Goal: Book appointment/travel/reservation

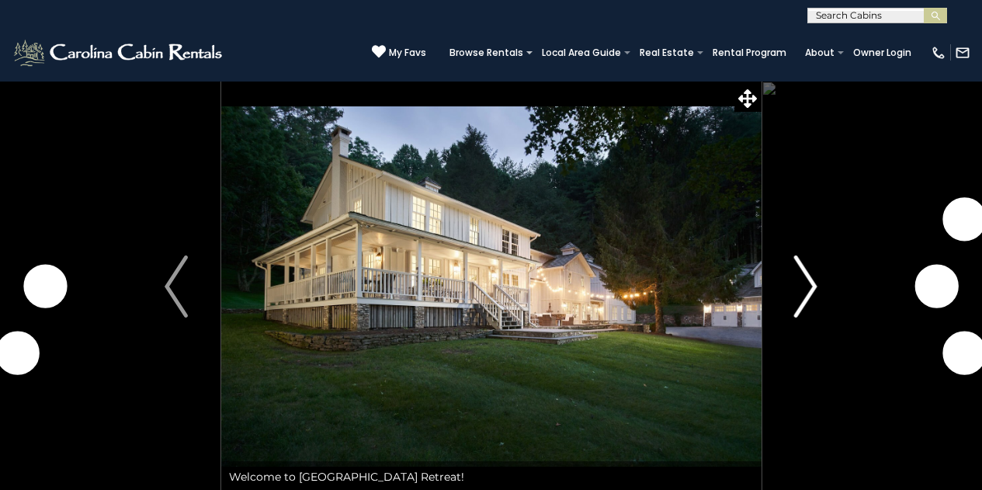
click at [798, 285] on img "Next" at bounding box center [805, 286] width 23 height 62
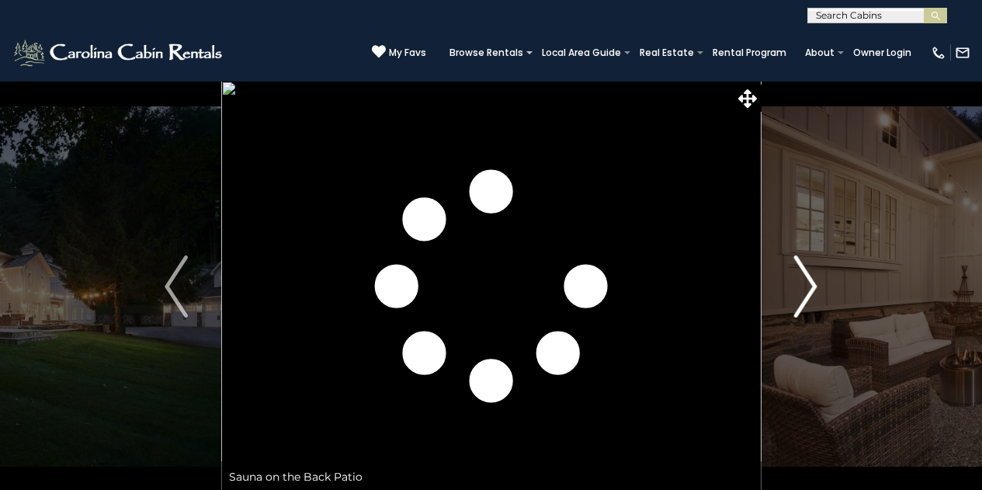
click at [798, 285] on img "Next" at bounding box center [805, 286] width 23 height 62
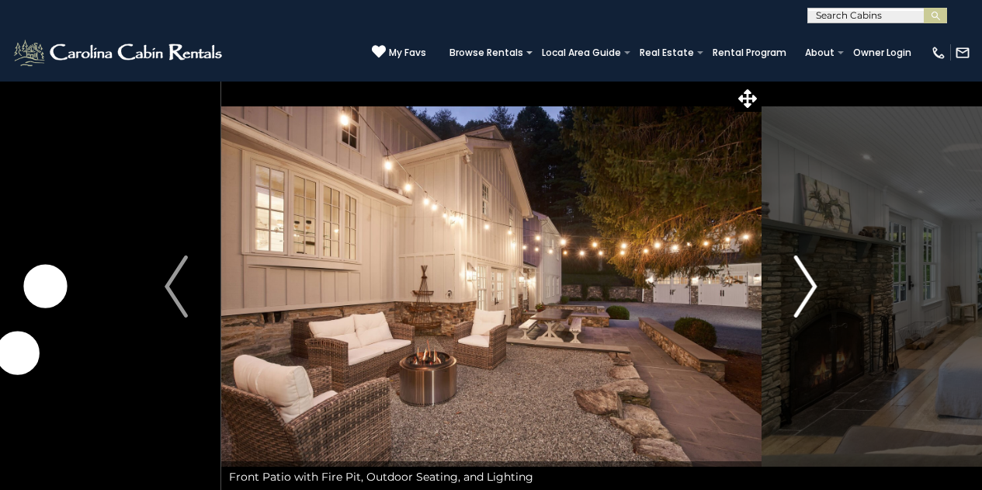
click at [798, 285] on img "Next" at bounding box center [805, 286] width 23 height 62
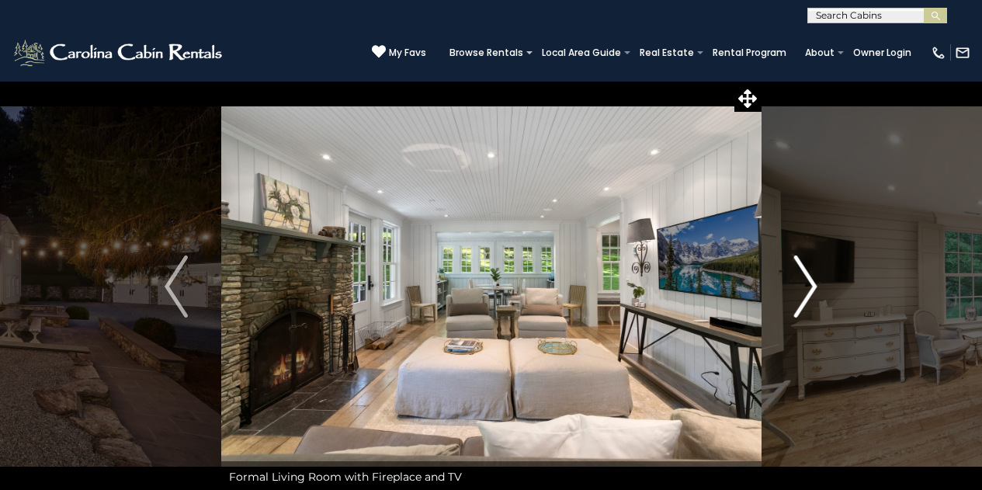
click at [798, 285] on img "Next" at bounding box center [805, 286] width 23 height 62
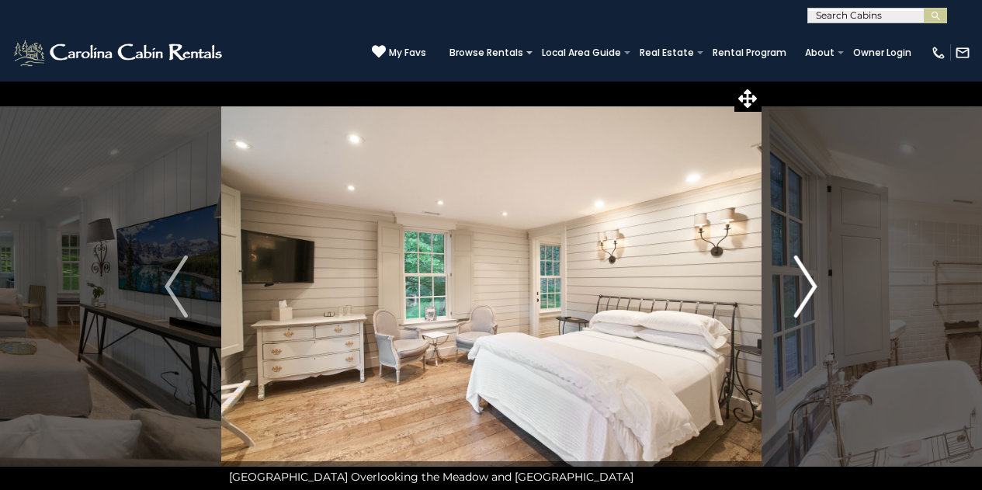
click at [798, 285] on img "Next" at bounding box center [805, 286] width 23 height 62
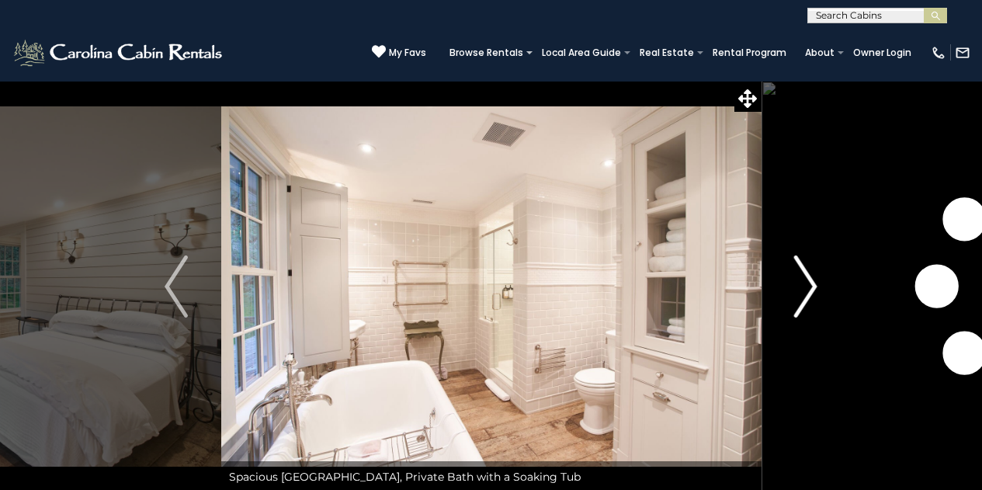
click at [798, 285] on img "Next" at bounding box center [805, 286] width 23 height 62
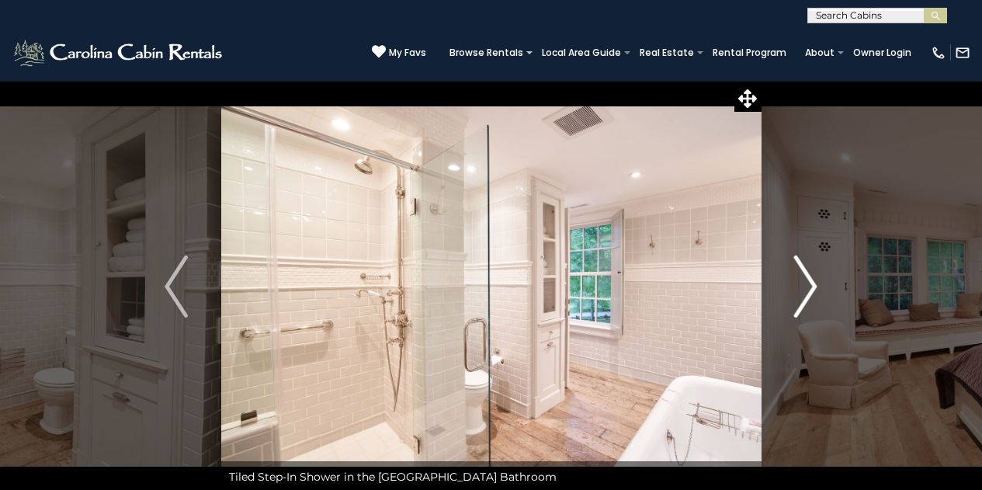
click at [798, 285] on img "Next" at bounding box center [805, 286] width 23 height 62
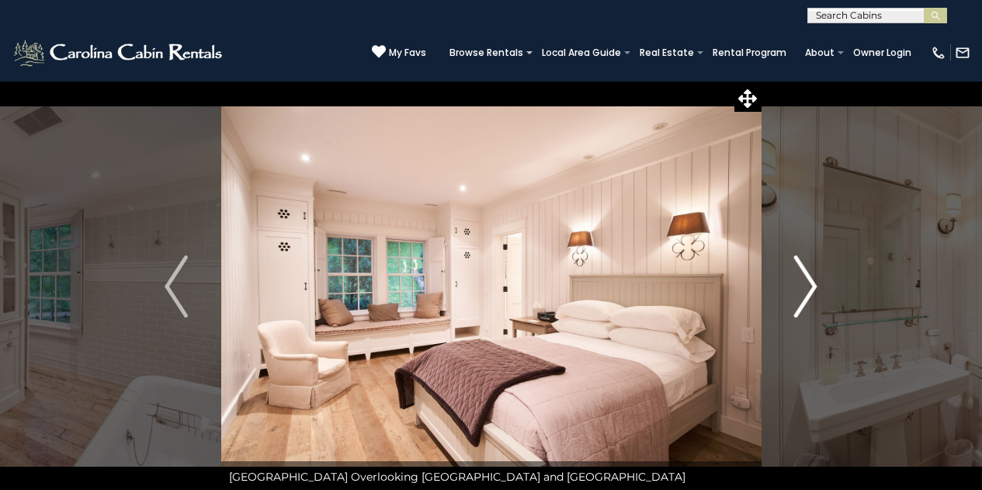
click at [800, 287] on img "Next" at bounding box center [805, 286] width 23 height 62
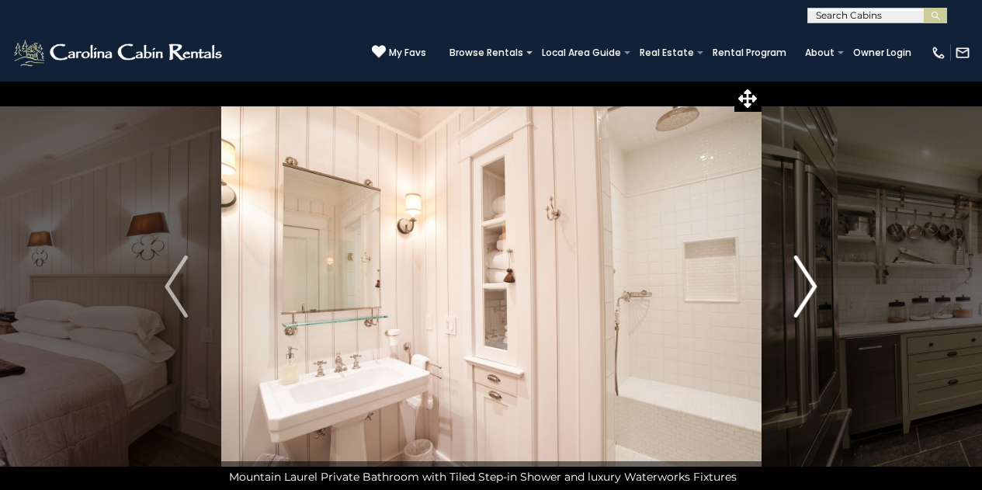
click at [800, 287] on img "Next" at bounding box center [805, 286] width 23 height 62
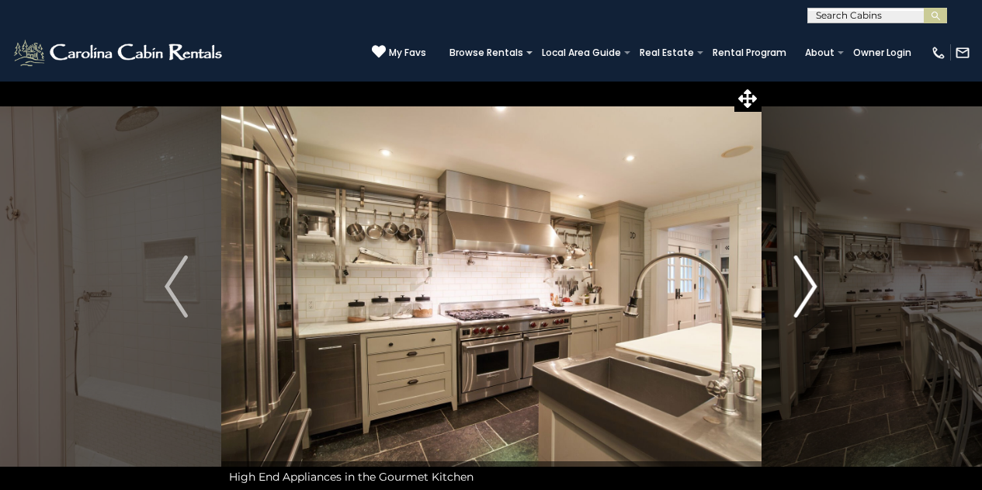
click at [800, 287] on img "Next" at bounding box center [805, 286] width 23 height 62
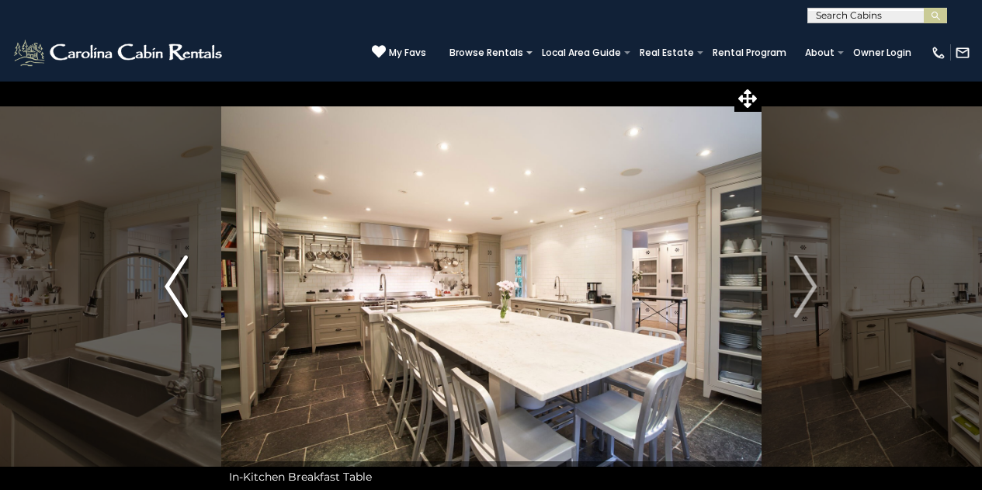
click at [179, 288] on img "Previous" at bounding box center [176, 286] width 23 height 62
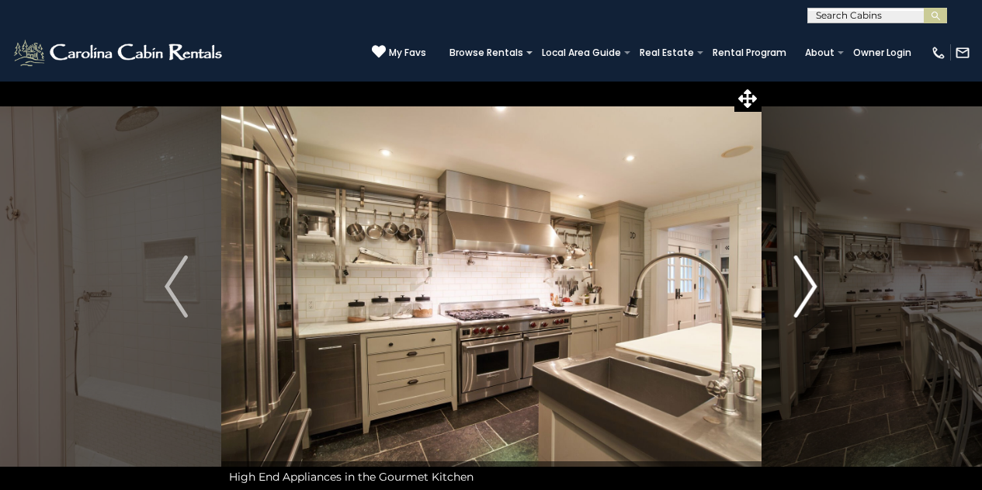
click at [813, 276] on img "Next" at bounding box center [805, 286] width 23 height 62
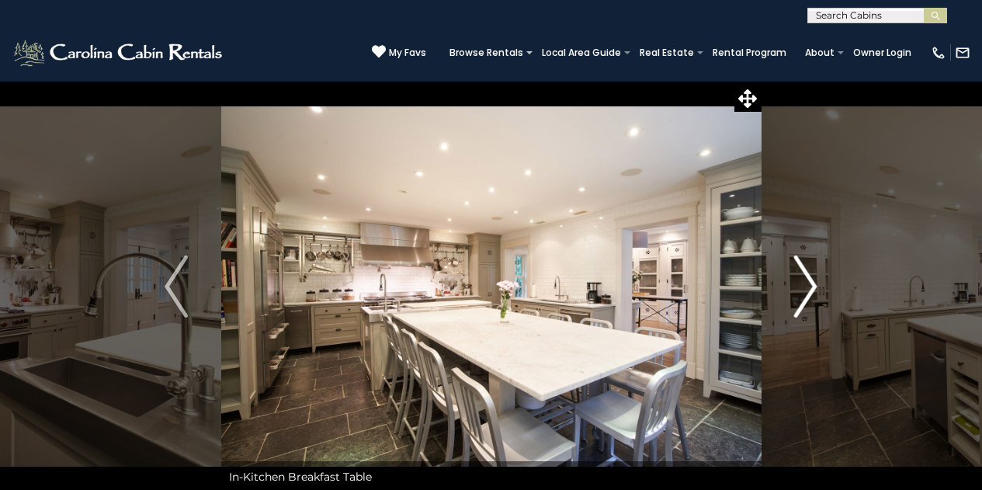
click at [813, 276] on img "Next" at bounding box center [805, 286] width 23 height 62
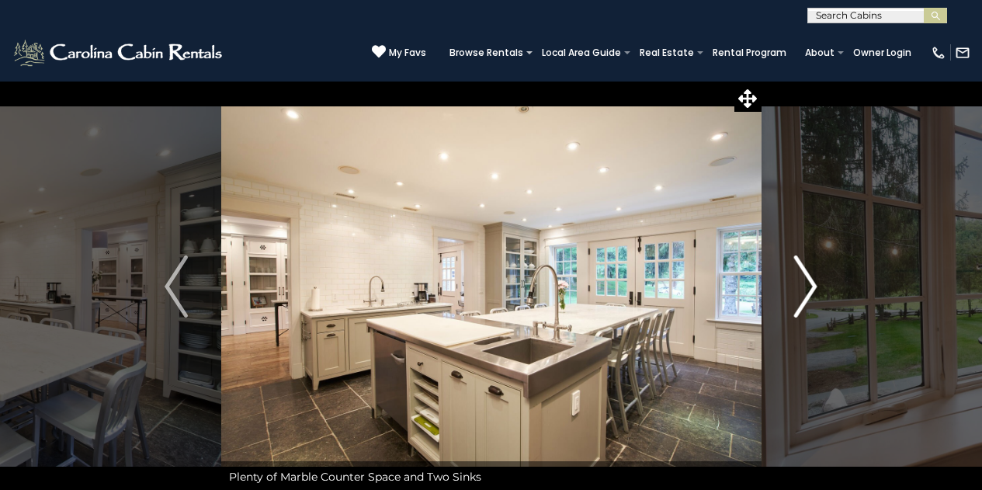
click at [813, 276] on img "Next" at bounding box center [805, 286] width 23 height 62
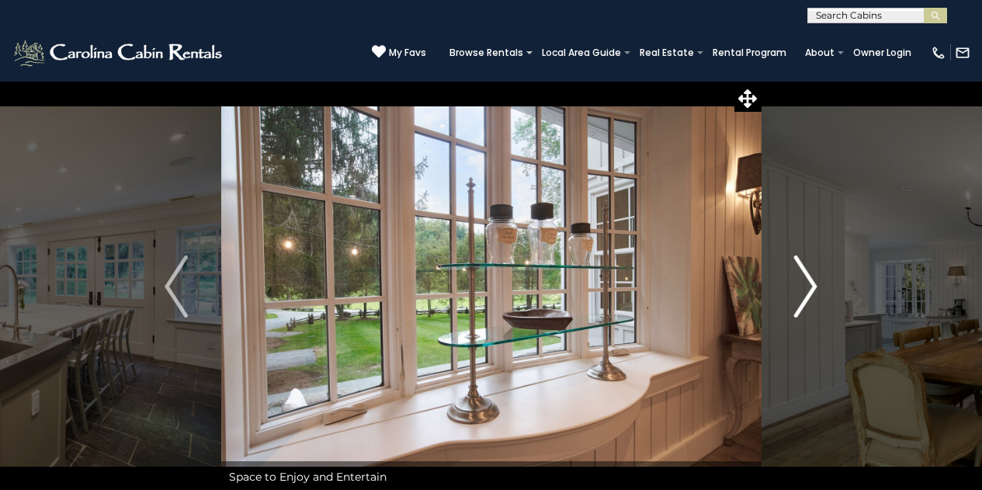
click at [813, 276] on img "Next" at bounding box center [805, 286] width 23 height 62
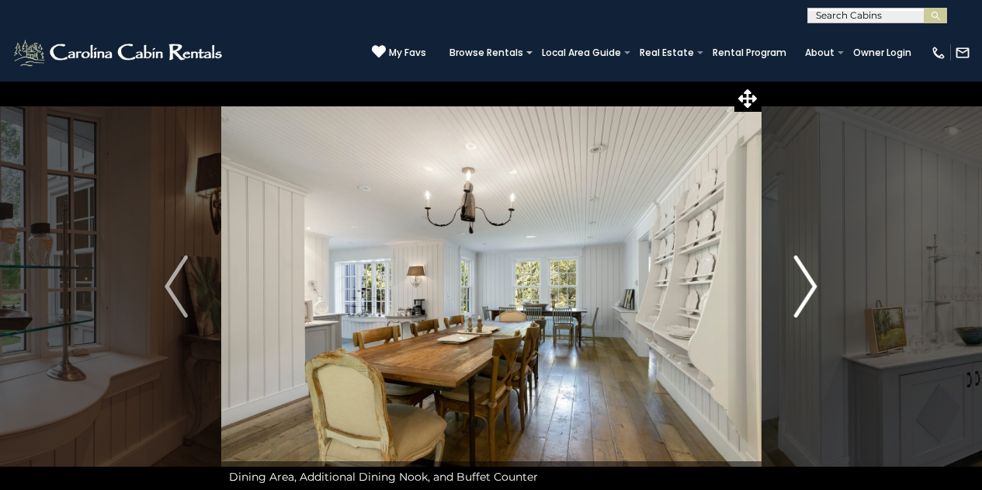
click at [813, 276] on img "Next" at bounding box center [805, 286] width 23 height 62
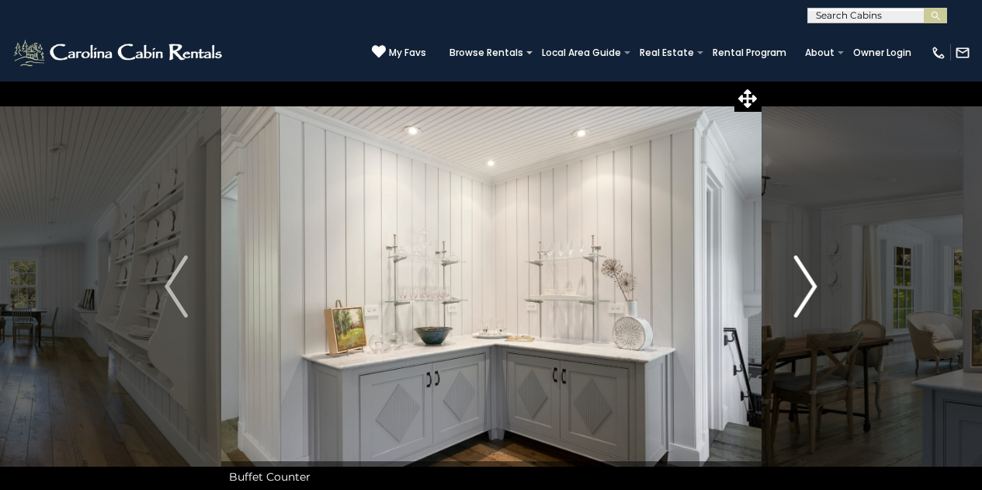
click at [813, 276] on img "Next" at bounding box center [805, 286] width 23 height 62
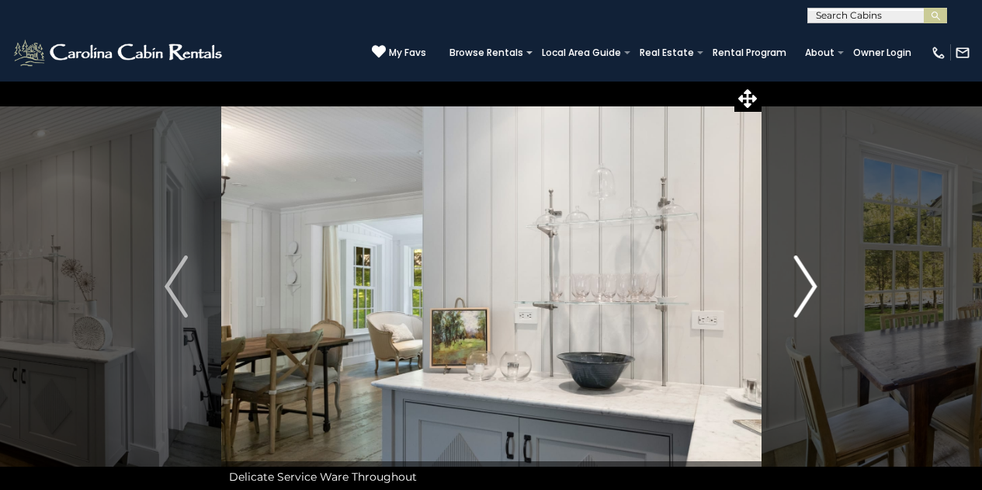
click at [813, 276] on img "Next" at bounding box center [805, 286] width 23 height 62
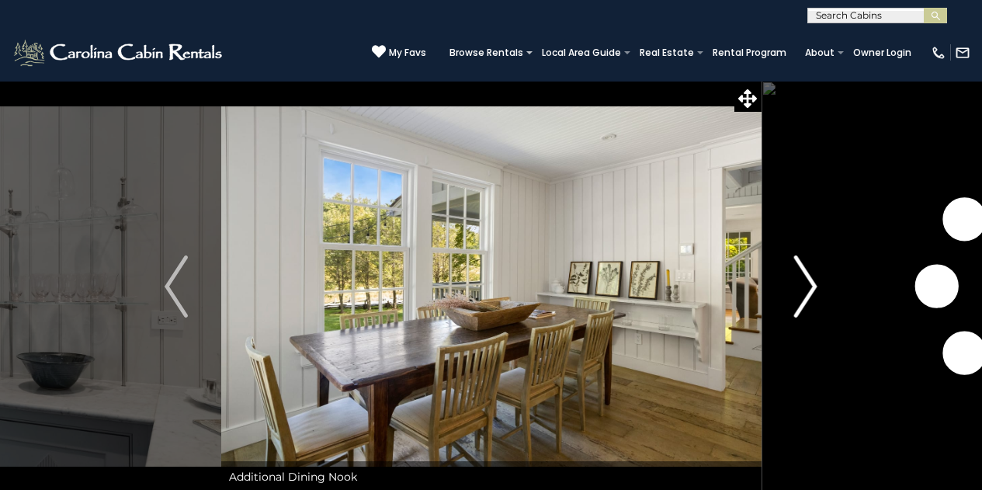
click at [813, 276] on img "Next" at bounding box center [805, 286] width 23 height 62
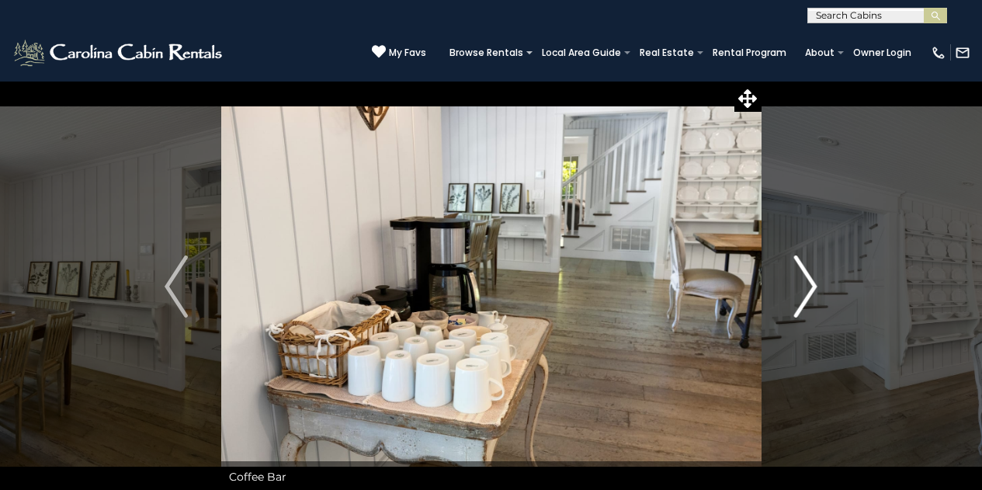
click at [813, 276] on img "Next" at bounding box center [805, 286] width 23 height 62
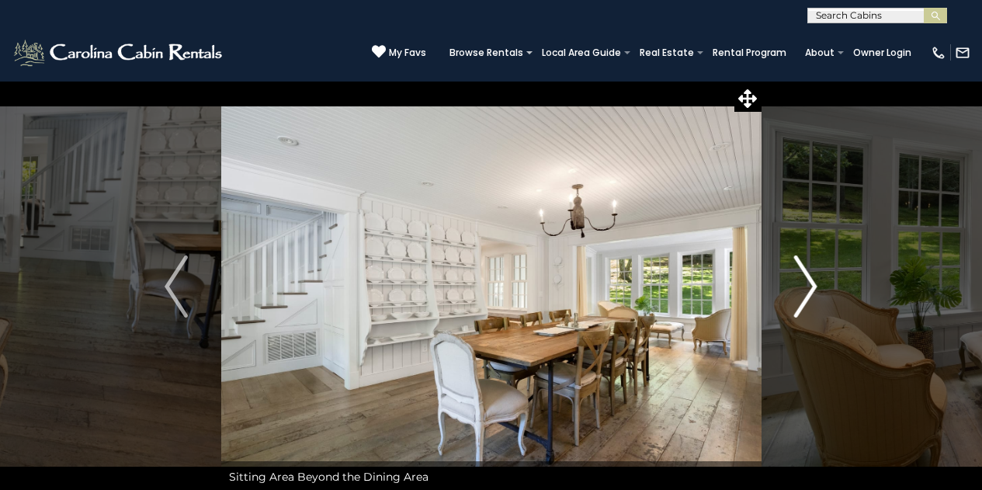
click at [813, 276] on img "Next" at bounding box center [805, 286] width 23 height 62
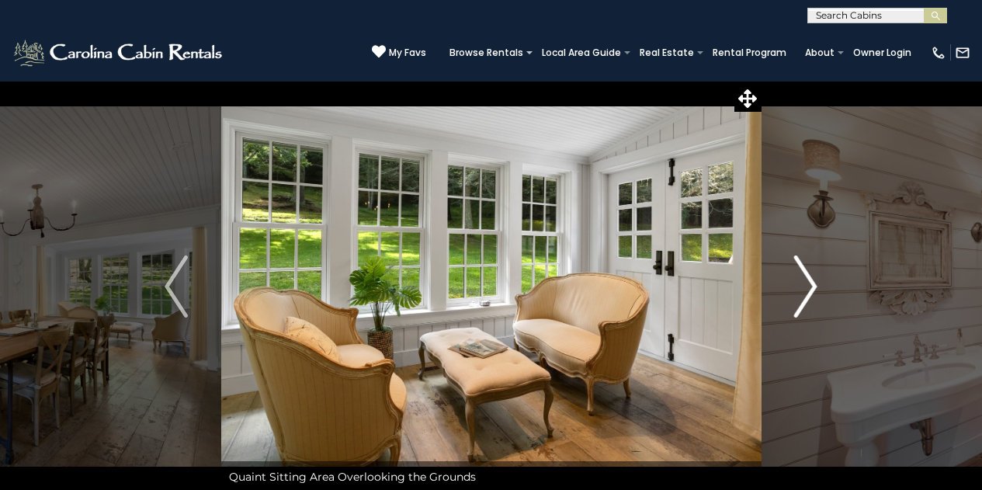
click at [813, 276] on img "Next" at bounding box center [805, 286] width 23 height 62
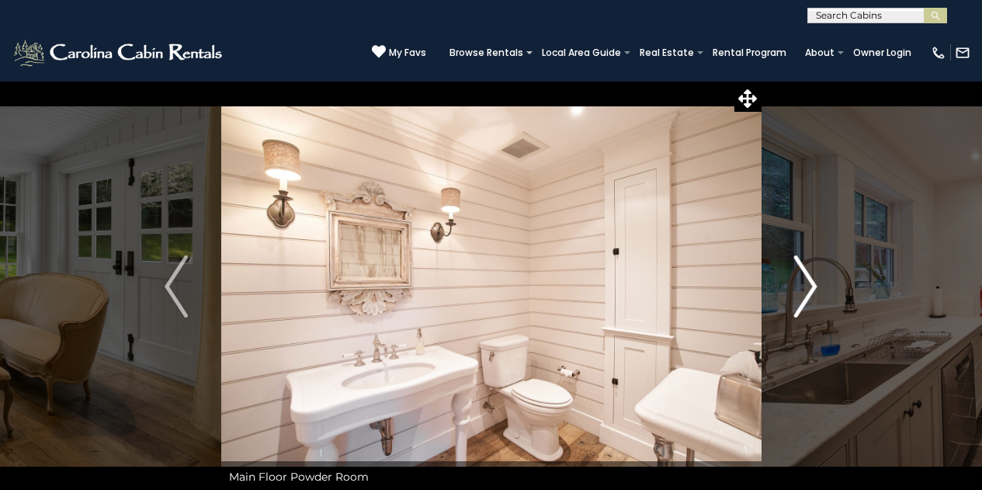
click at [813, 276] on img "Next" at bounding box center [805, 286] width 23 height 62
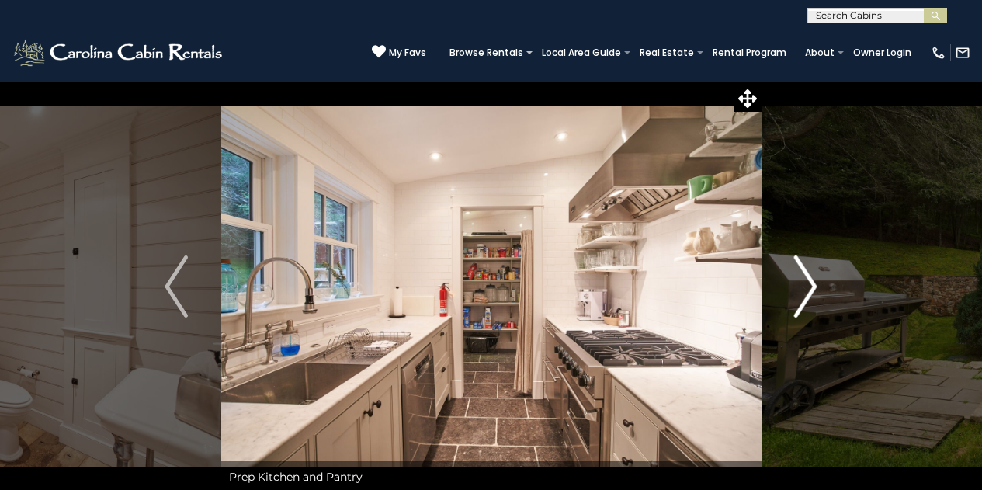
click at [813, 276] on img "Next" at bounding box center [805, 286] width 23 height 62
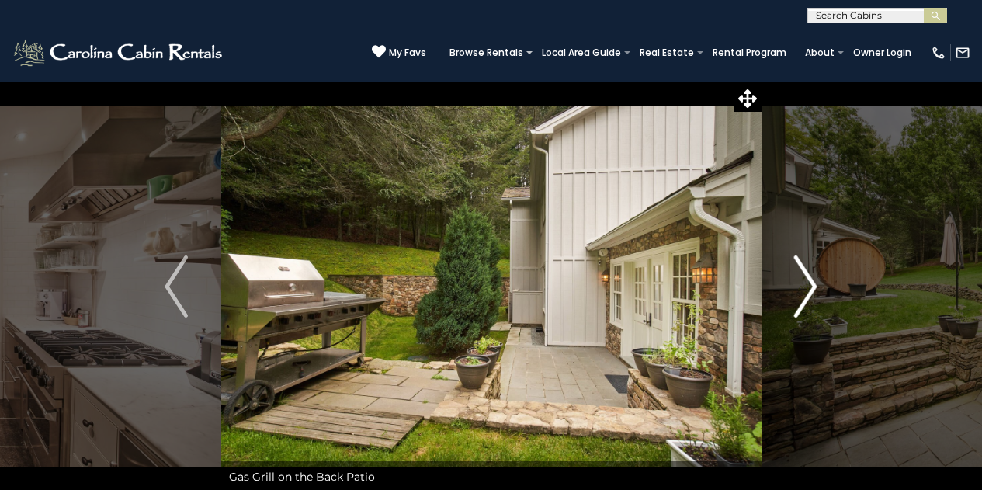
click at [813, 276] on img "Next" at bounding box center [805, 286] width 23 height 62
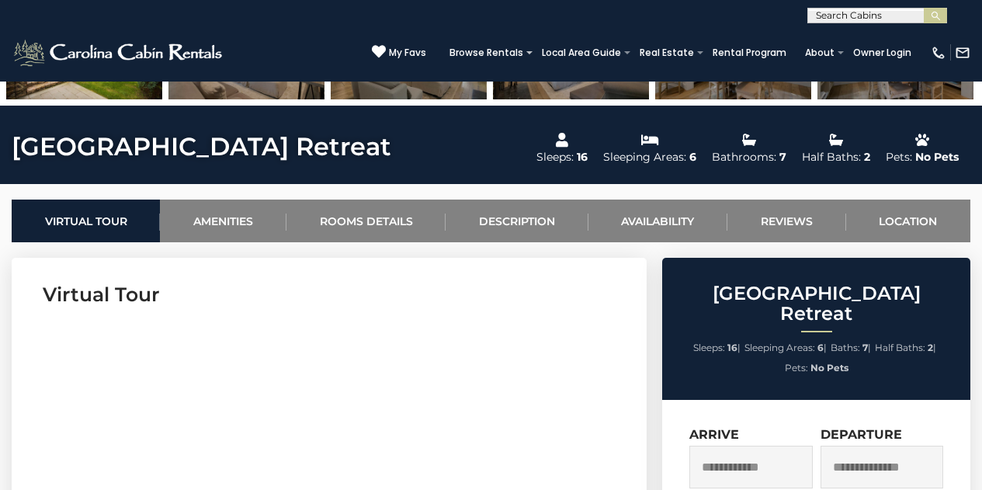
scroll to position [497, 0]
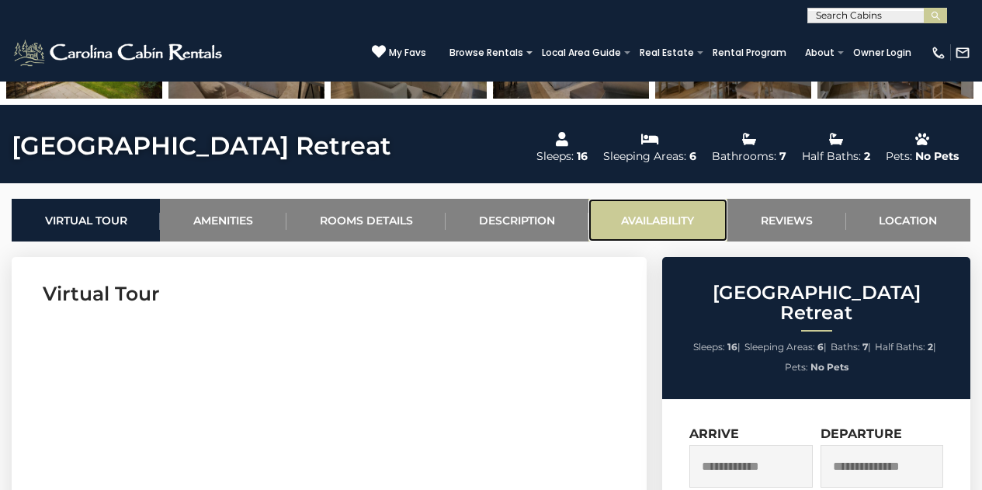
click at [669, 224] on link "Availability" at bounding box center [658, 220] width 139 height 43
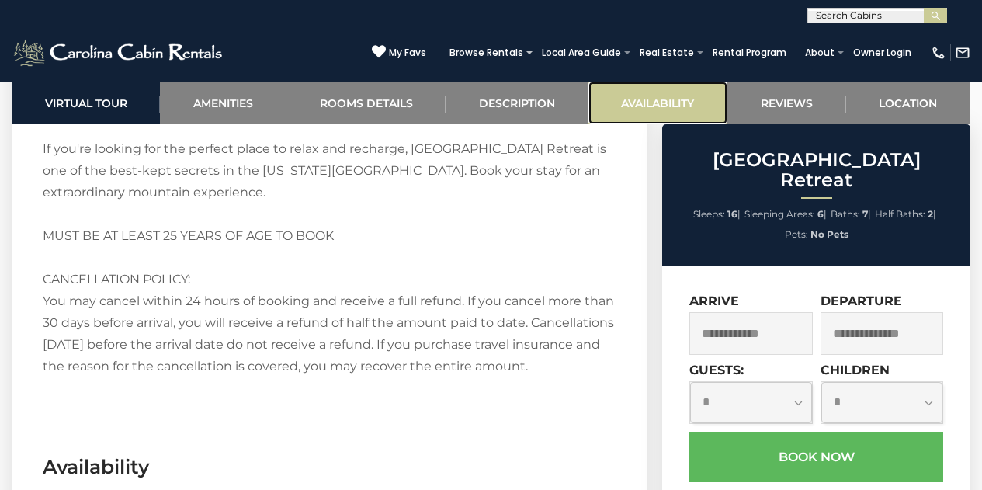
scroll to position [3647, 0]
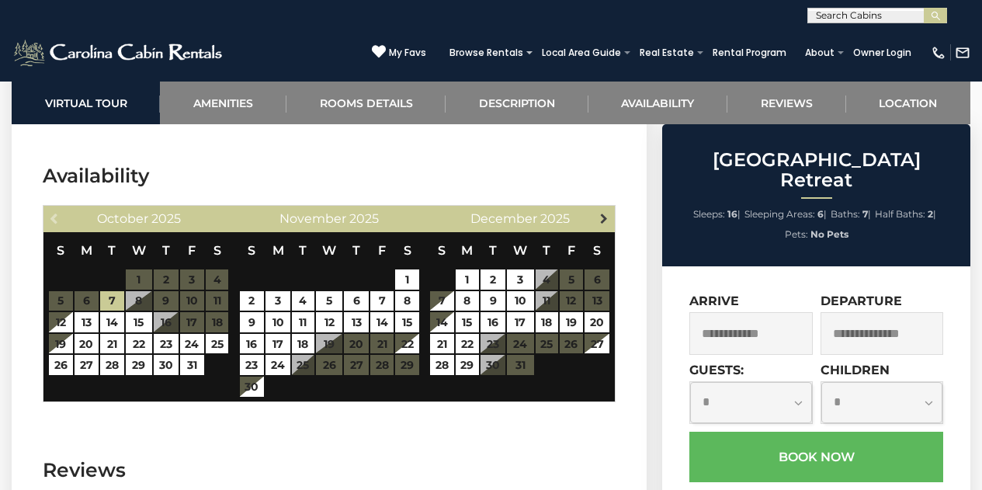
click at [596, 208] on link "Next" at bounding box center [603, 217] width 19 height 19
